Goal: Task Accomplishment & Management: Use online tool/utility

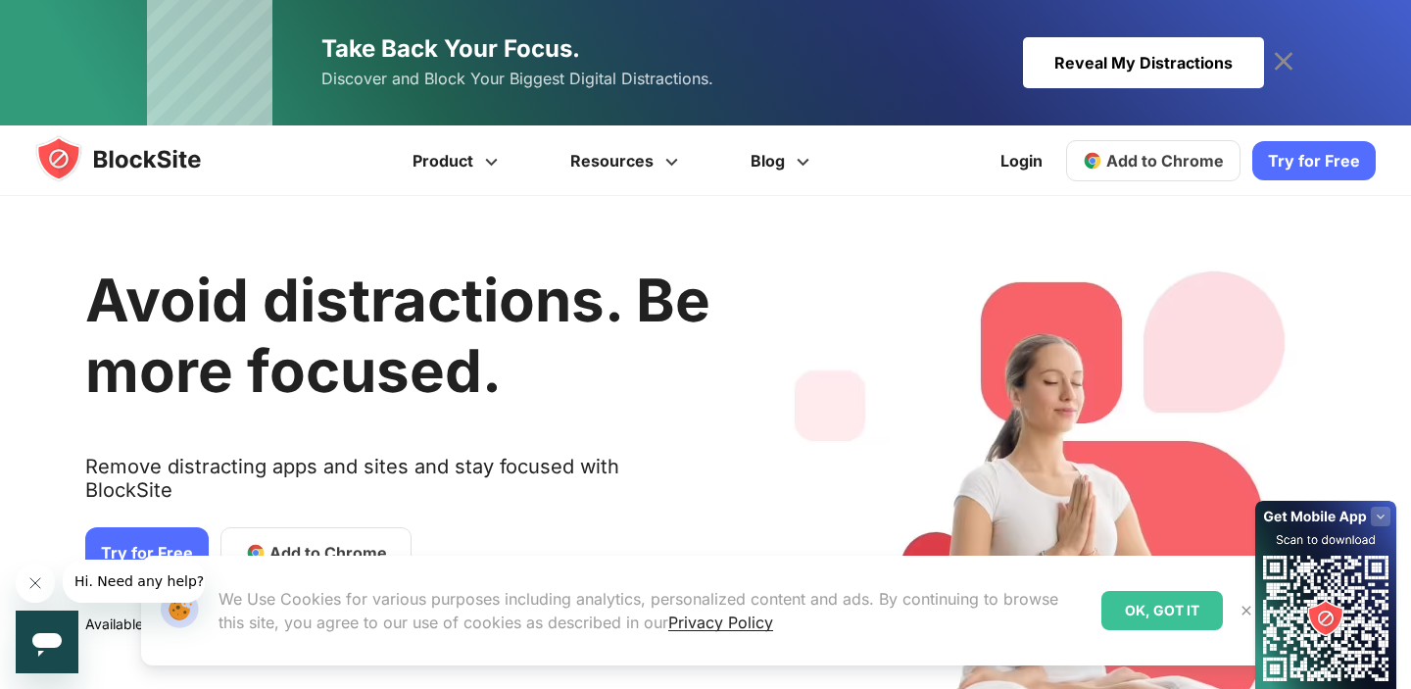
click at [326, 536] on div "Our Website uses cookies We Use Cookies for various purposes including analytic…" at bounding box center [706, 610] width 1176 height 157
click at [1173, 606] on div "OK, GOT IT" at bounding box center [1161, 610] width 121 height 39
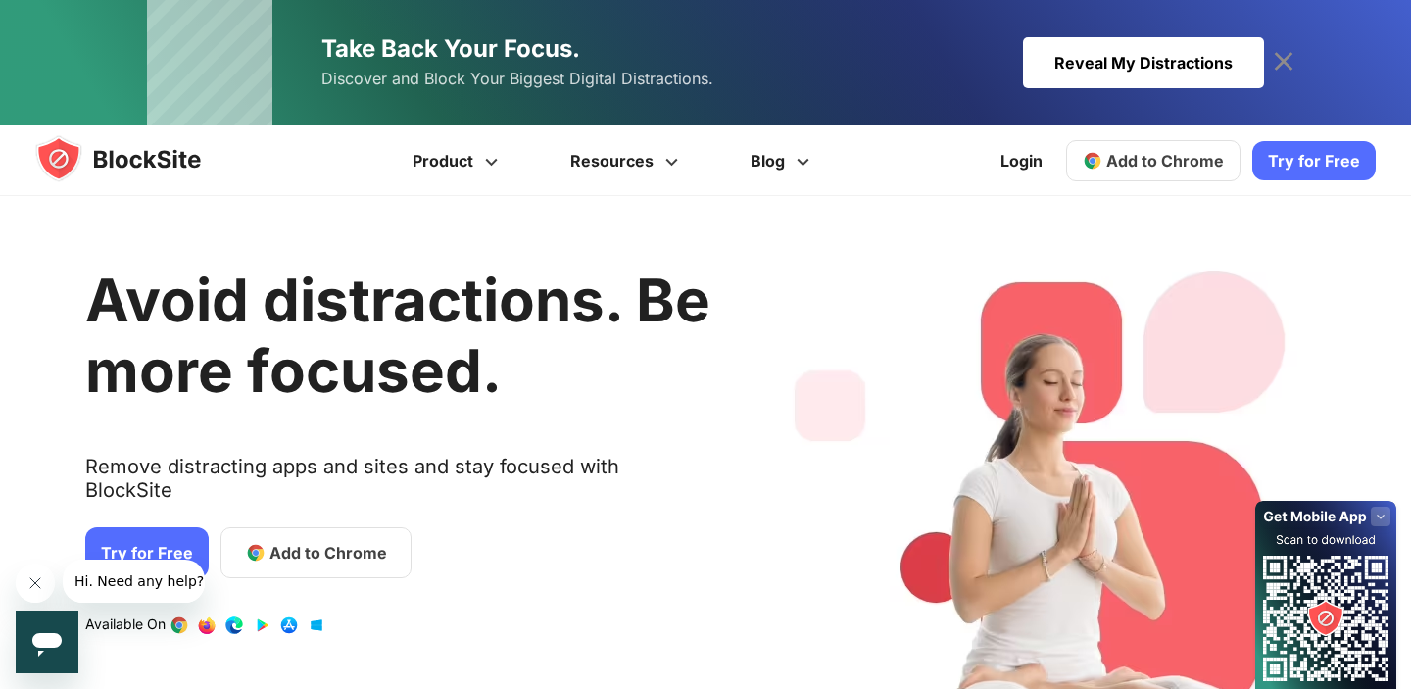
click at [320, 541] on span "Add to Chrome" at bounding box center [328, 553] width 118 height 24
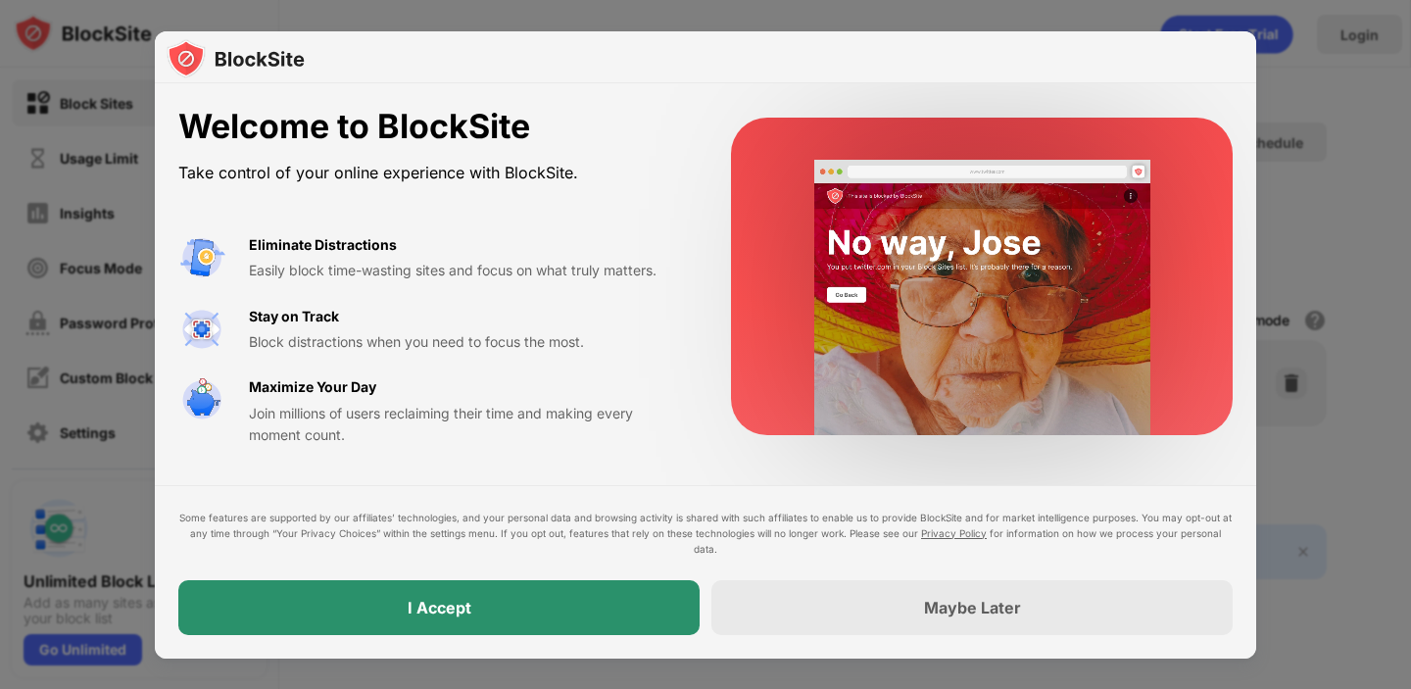
click at [605, 614] on div "I Accept" at bounding box center [438, 607] width 521 height 55
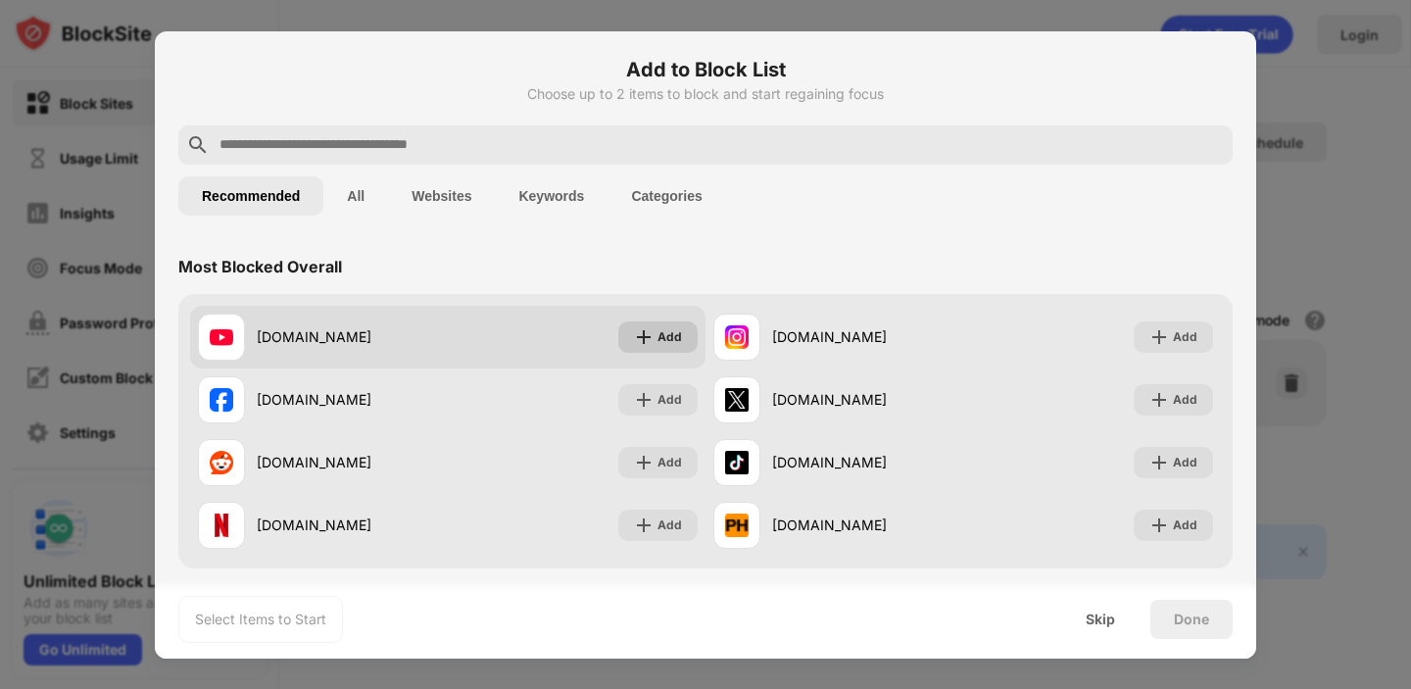
click at [678, 338] on div "Add" at bounding box center [669, 337] width 24 height 20
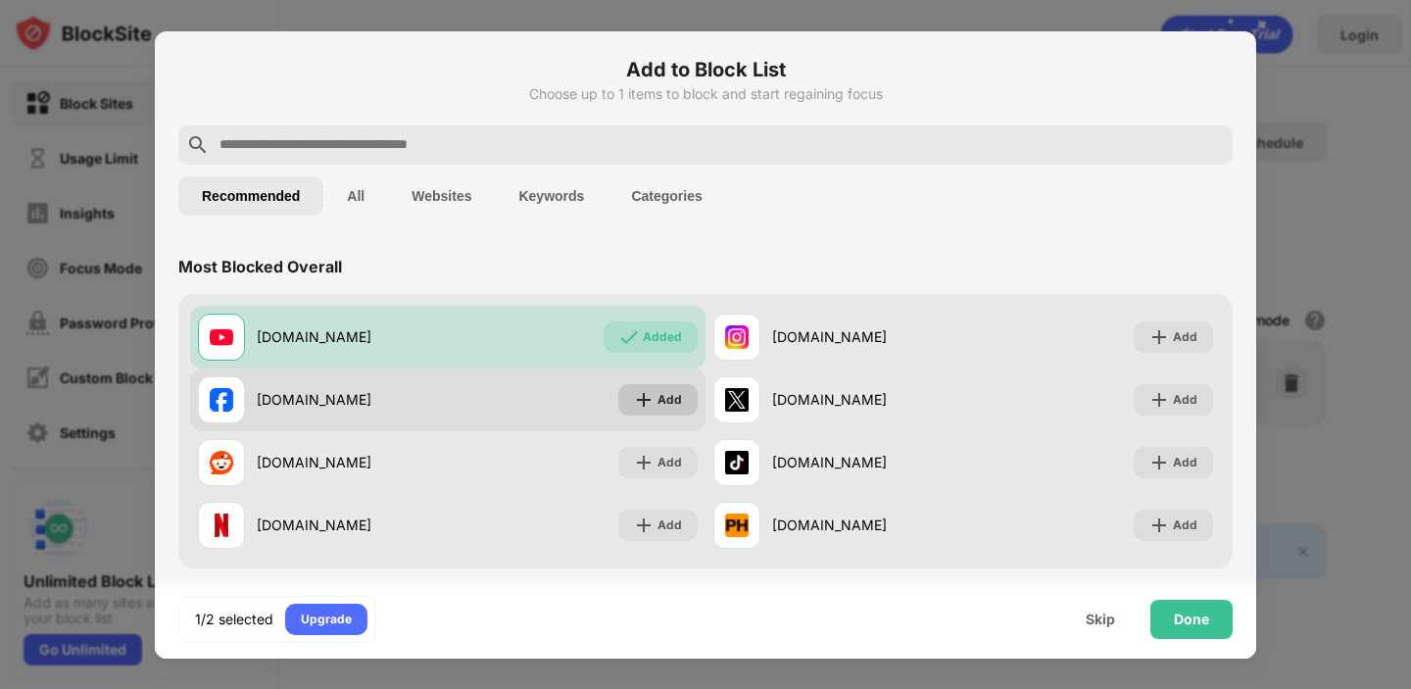
click at [676, 388] on div "Add" at bounding box center [657, 399] width 79 height 31
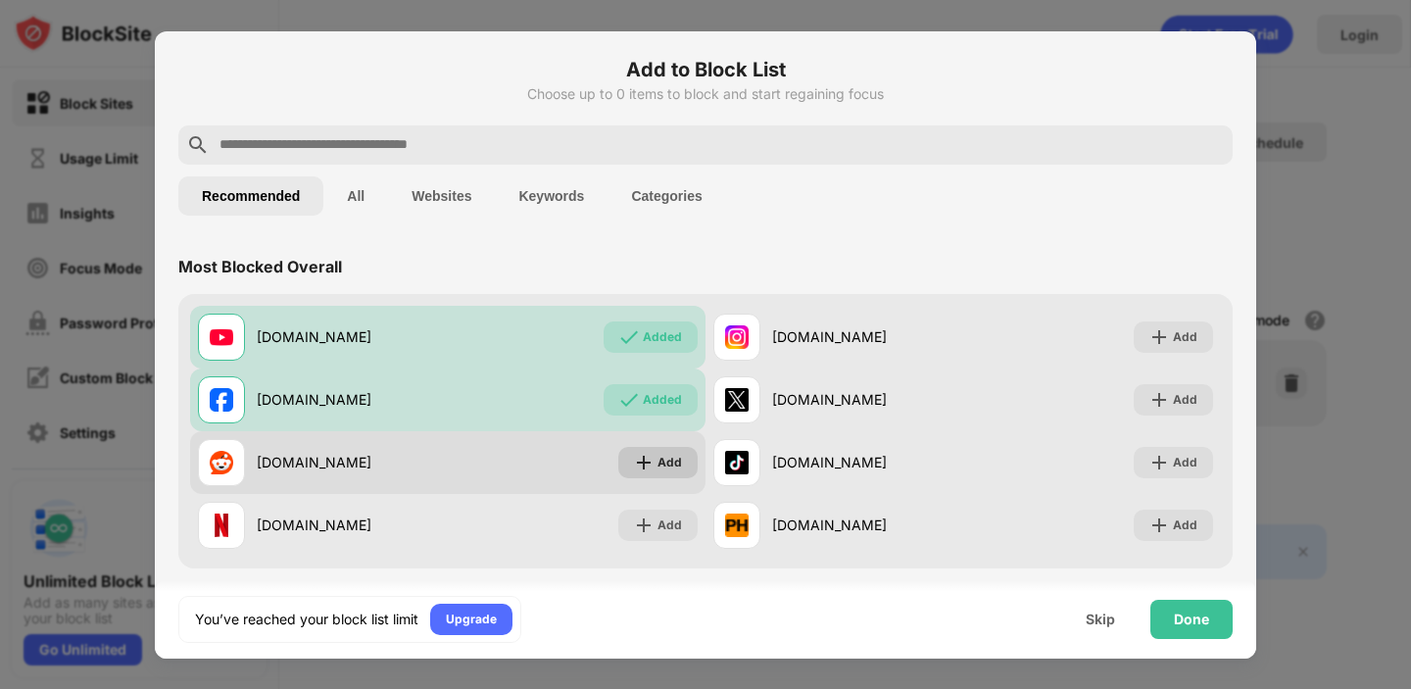
click at [676, 454] on div "Add" at bounding box center [669, 463] width 24 height 20
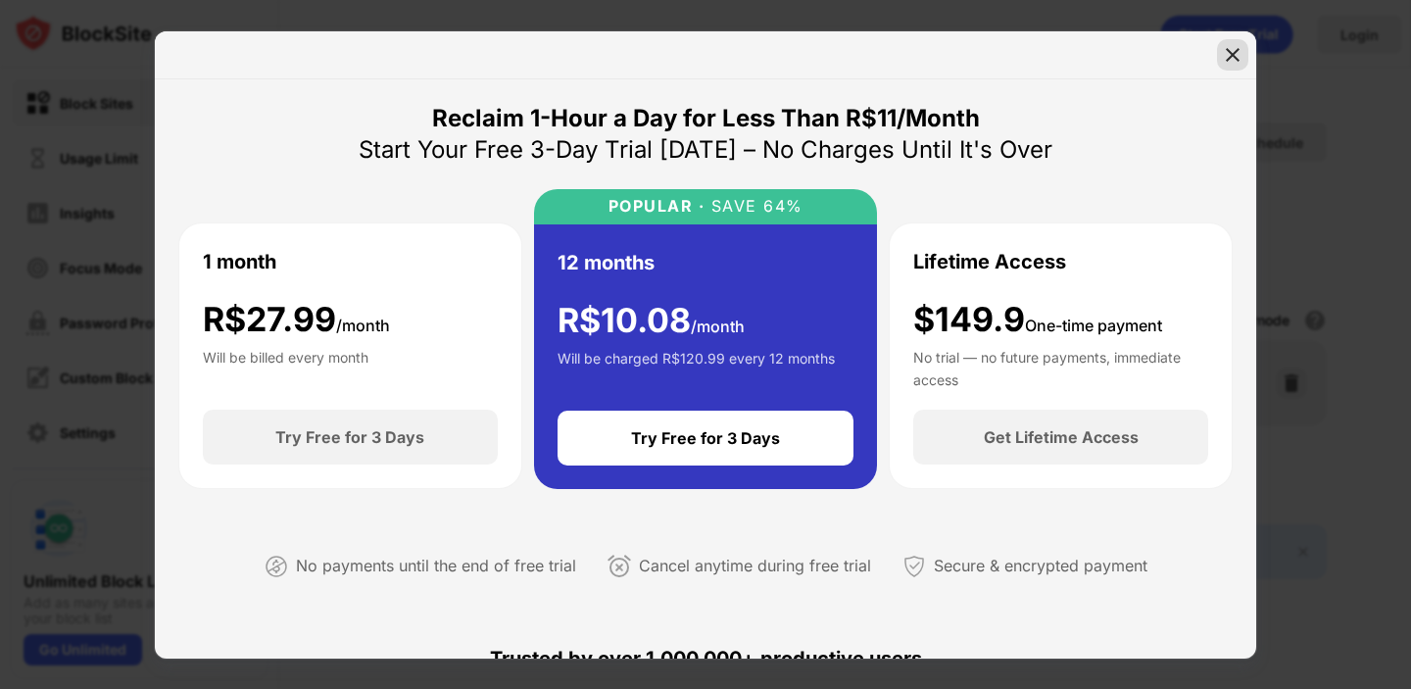
click at [1233, 64] on div at bounding box center [1232, 54] width 31 height 31
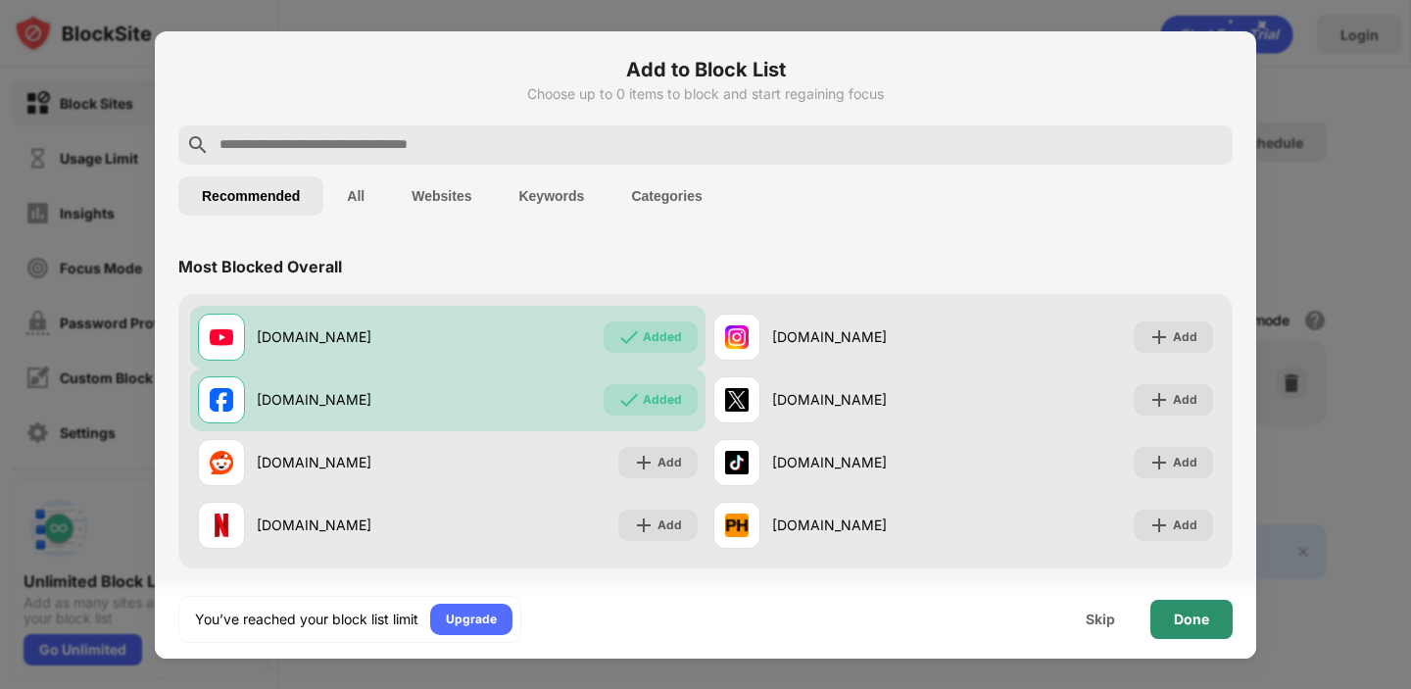
click at [1220, 620] on div "Done" at bounding box center [1191, 619] width 82 height 39
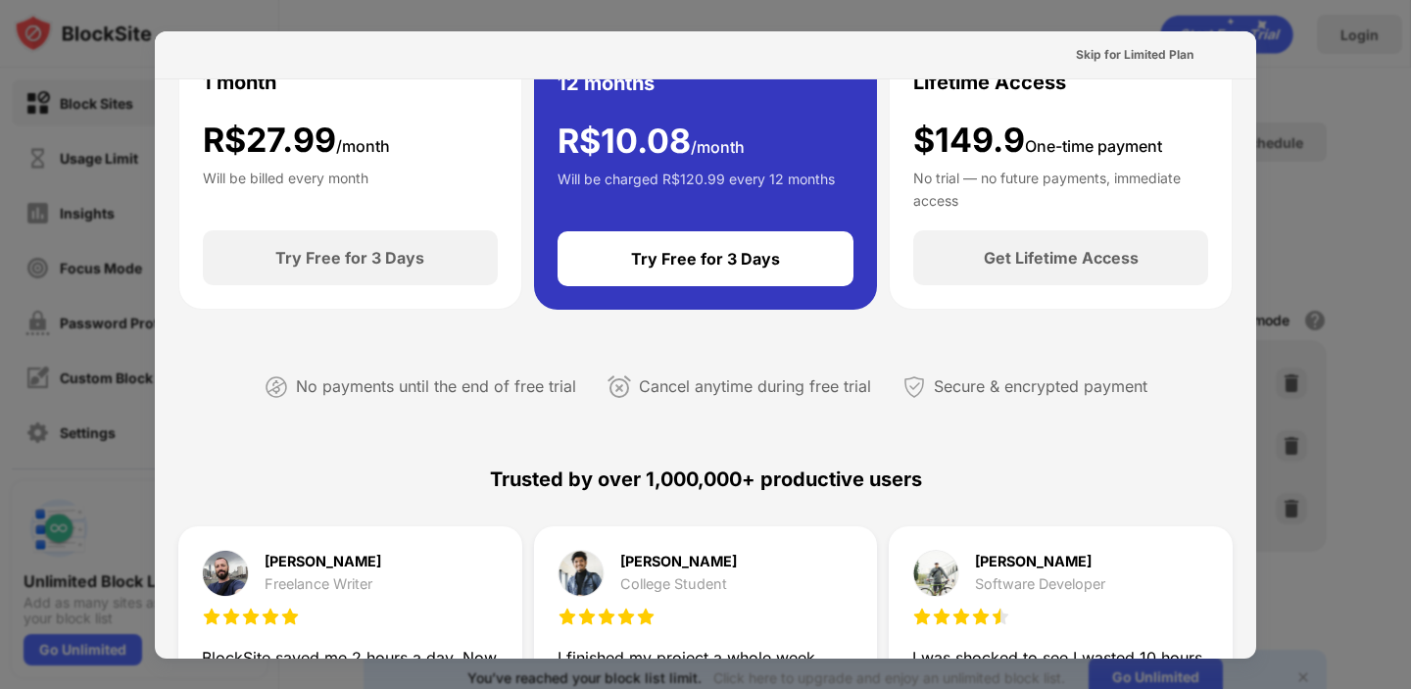
scroll to position [955, 0]
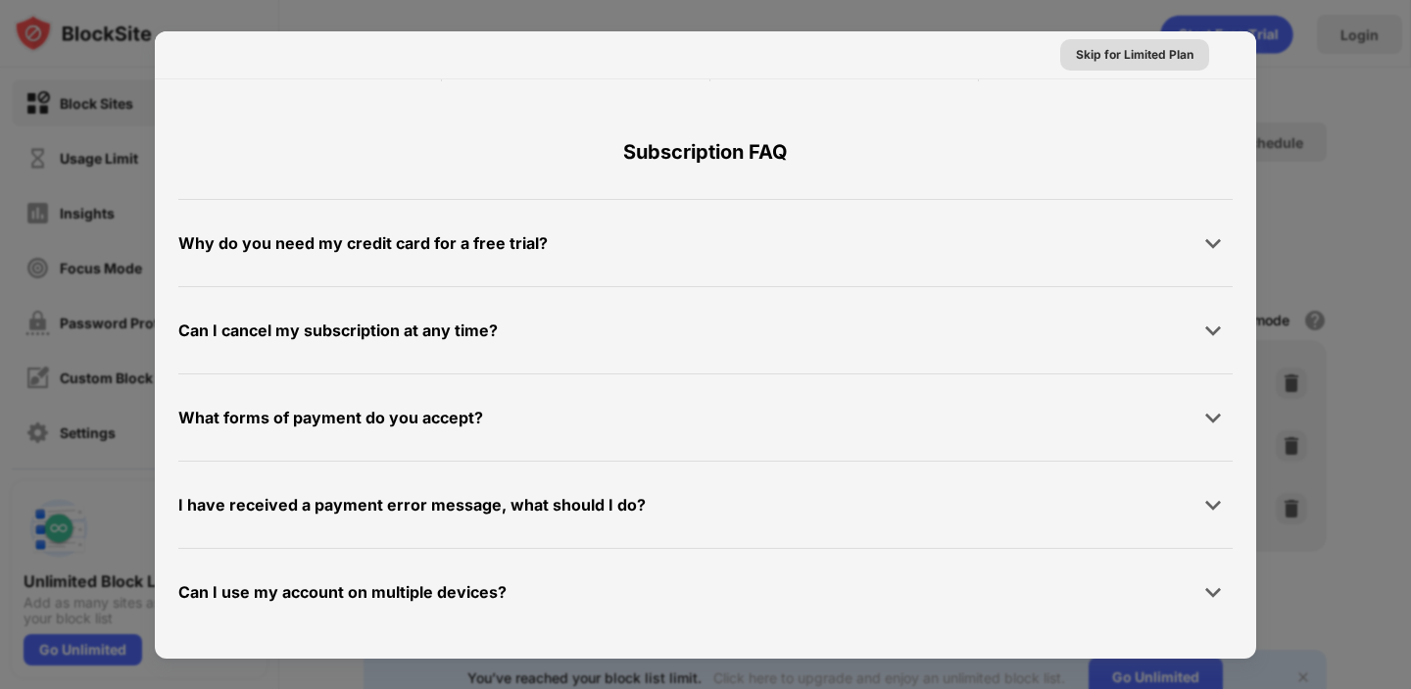
click at [1141, 48] on div "Skip for Limited Plan" at bounding box center [1135, 55] width 118 height 20
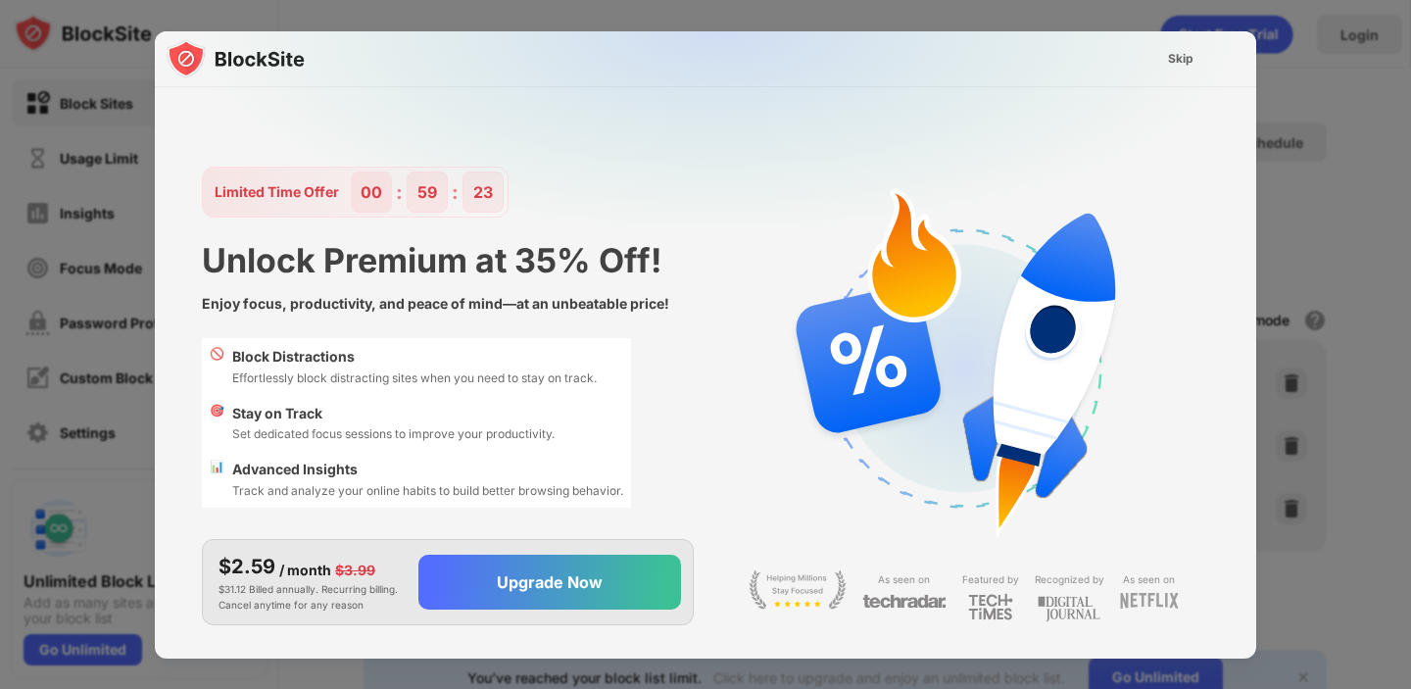
scroll to position [0, 0]
click at [1174, 53] on div "Skip" at bounding box center [1180, 59] width 25 height 20
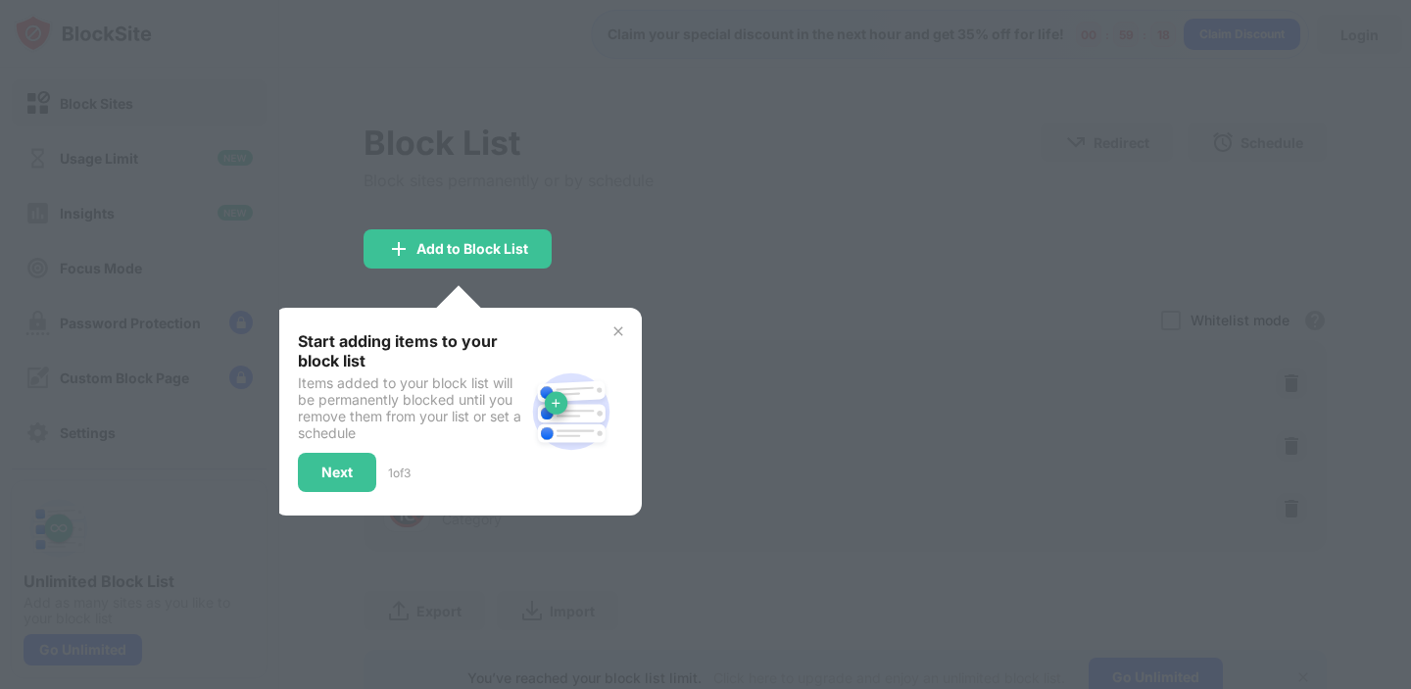
click at [621, 324] on img at bounding box center [618, 331] width 16 height 16
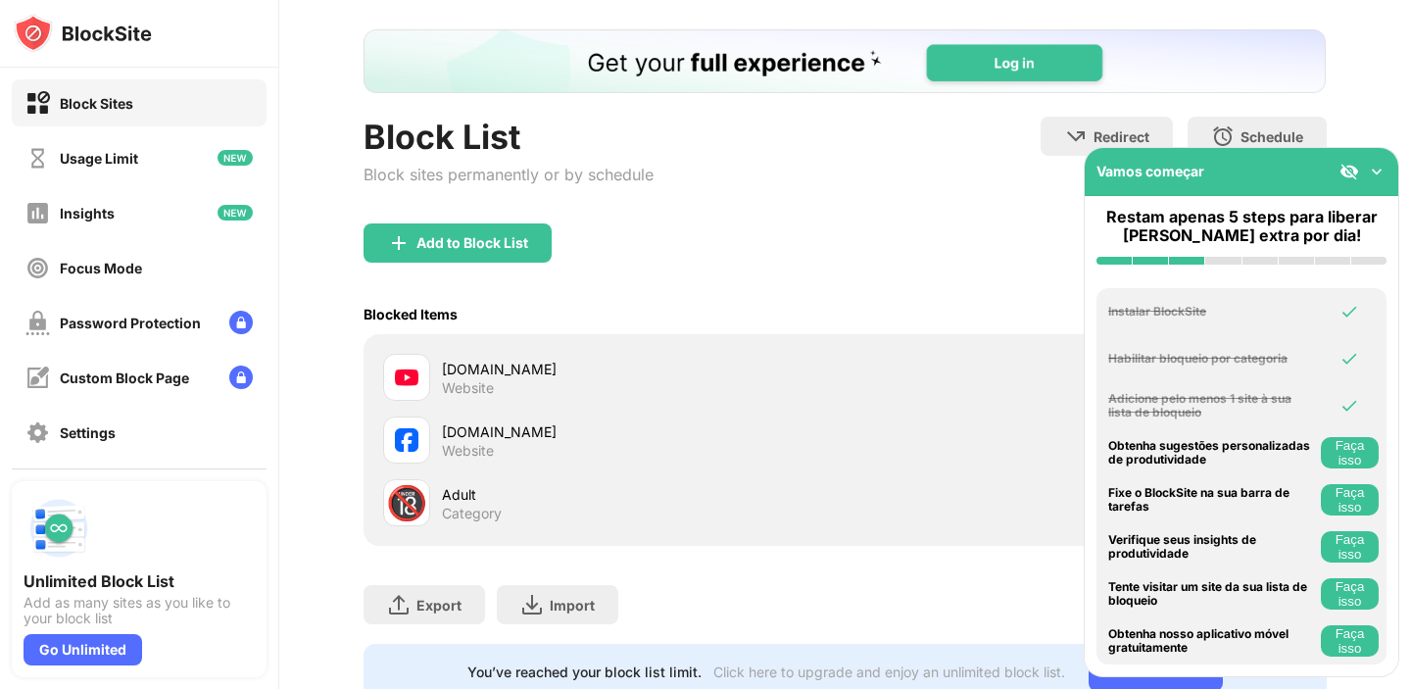
scroll to position [112, 0]
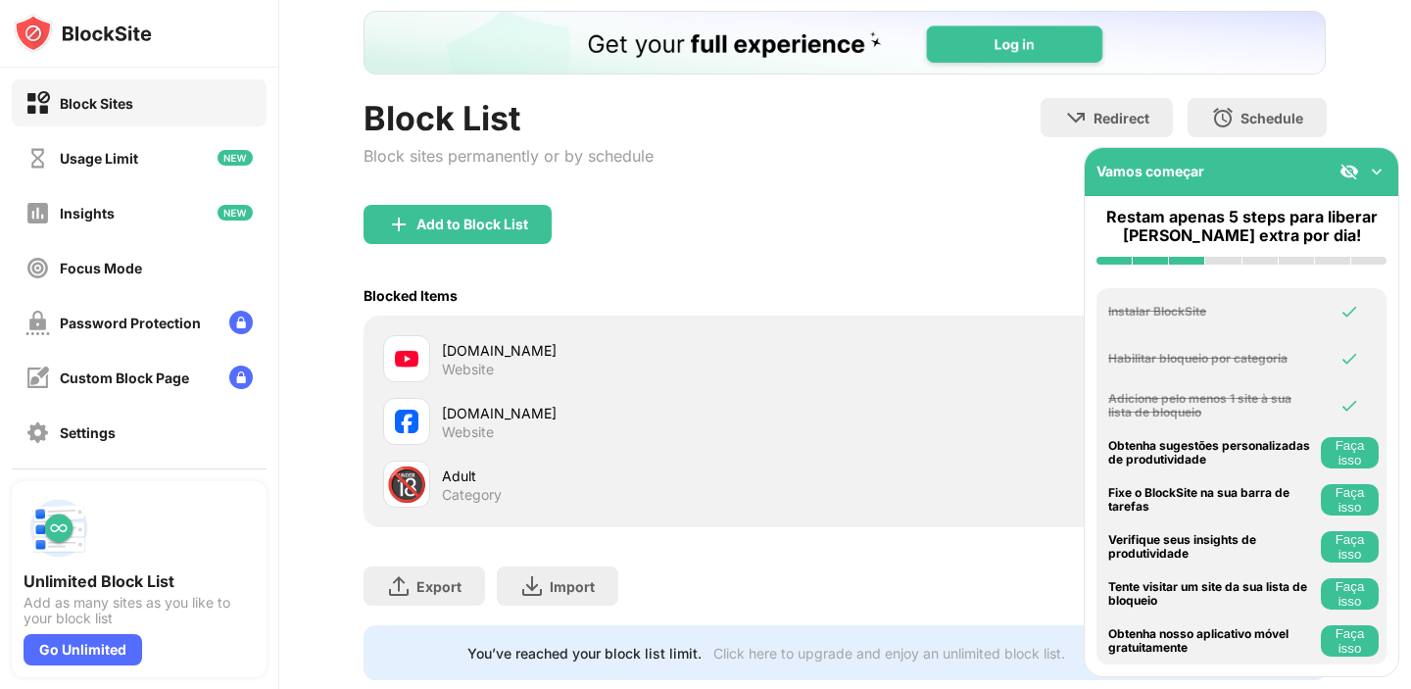
click at [1380, 177] on img at bounding box center [1377, 172] width 20 height 20
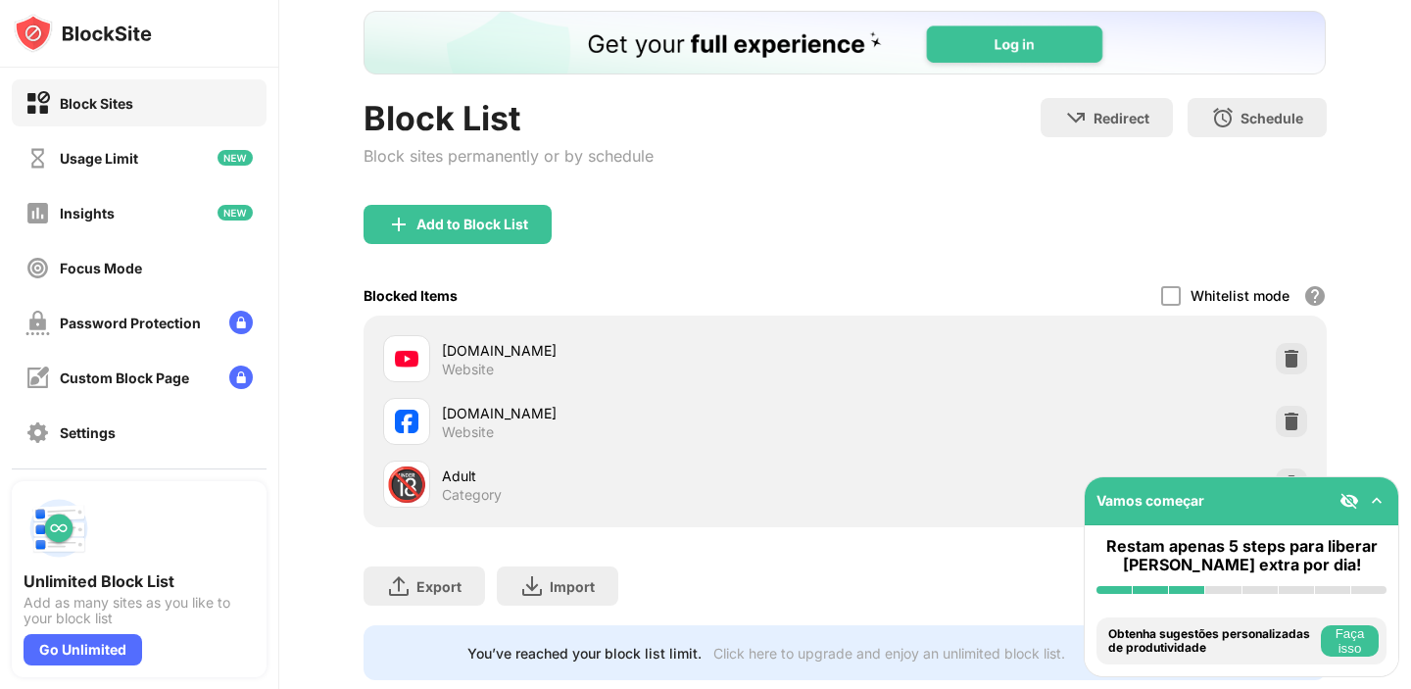
click at [1376, 505] on img at bounding box center [1377, 501] width 20 height 20
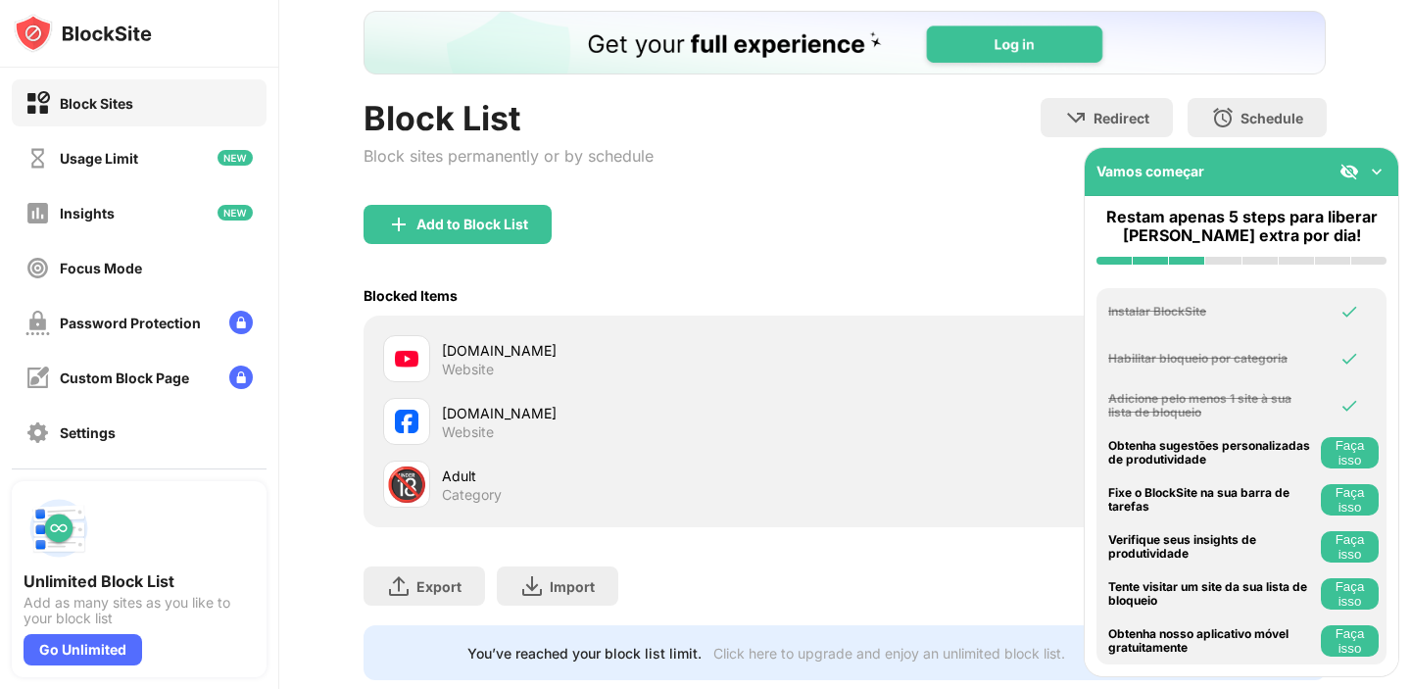
click at [1377, 169] on img at bounding box center [1377, 172] width 20 height 20
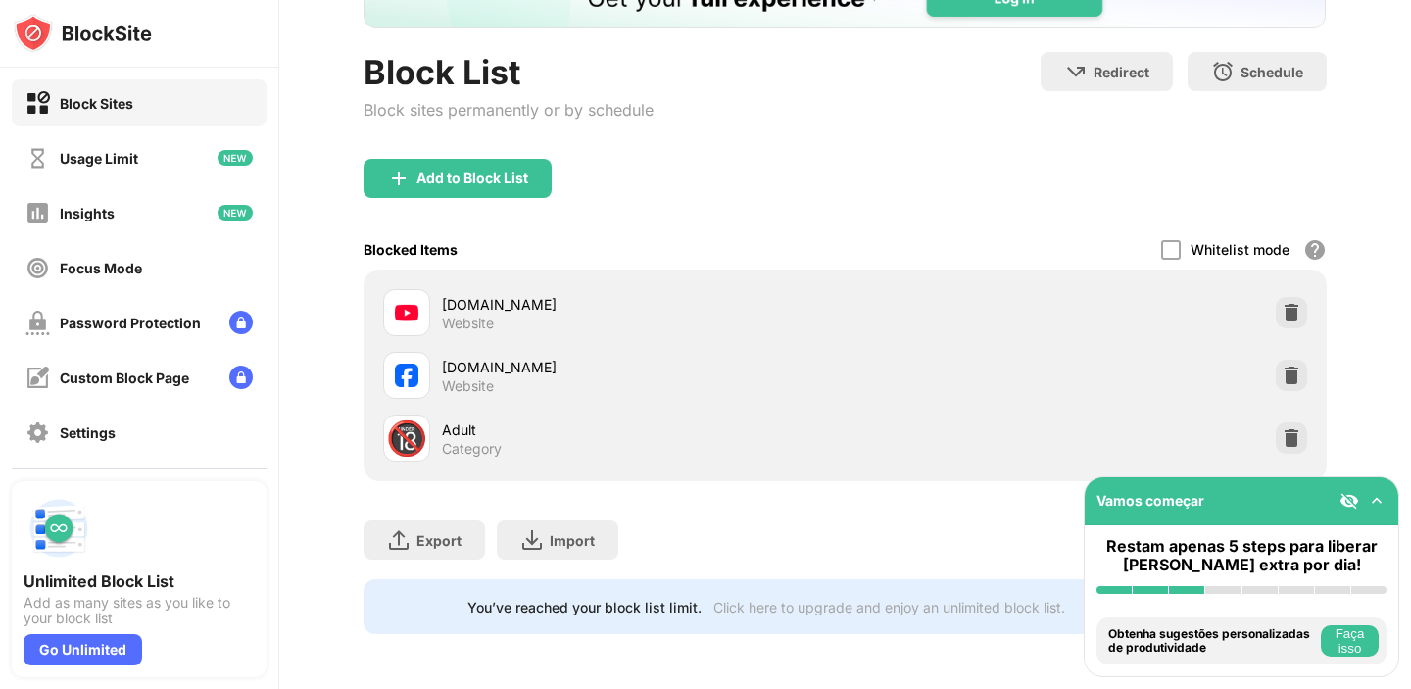
scroll to position [0, 0]
